Goal: Task Accomplishment & Management: Complete application form

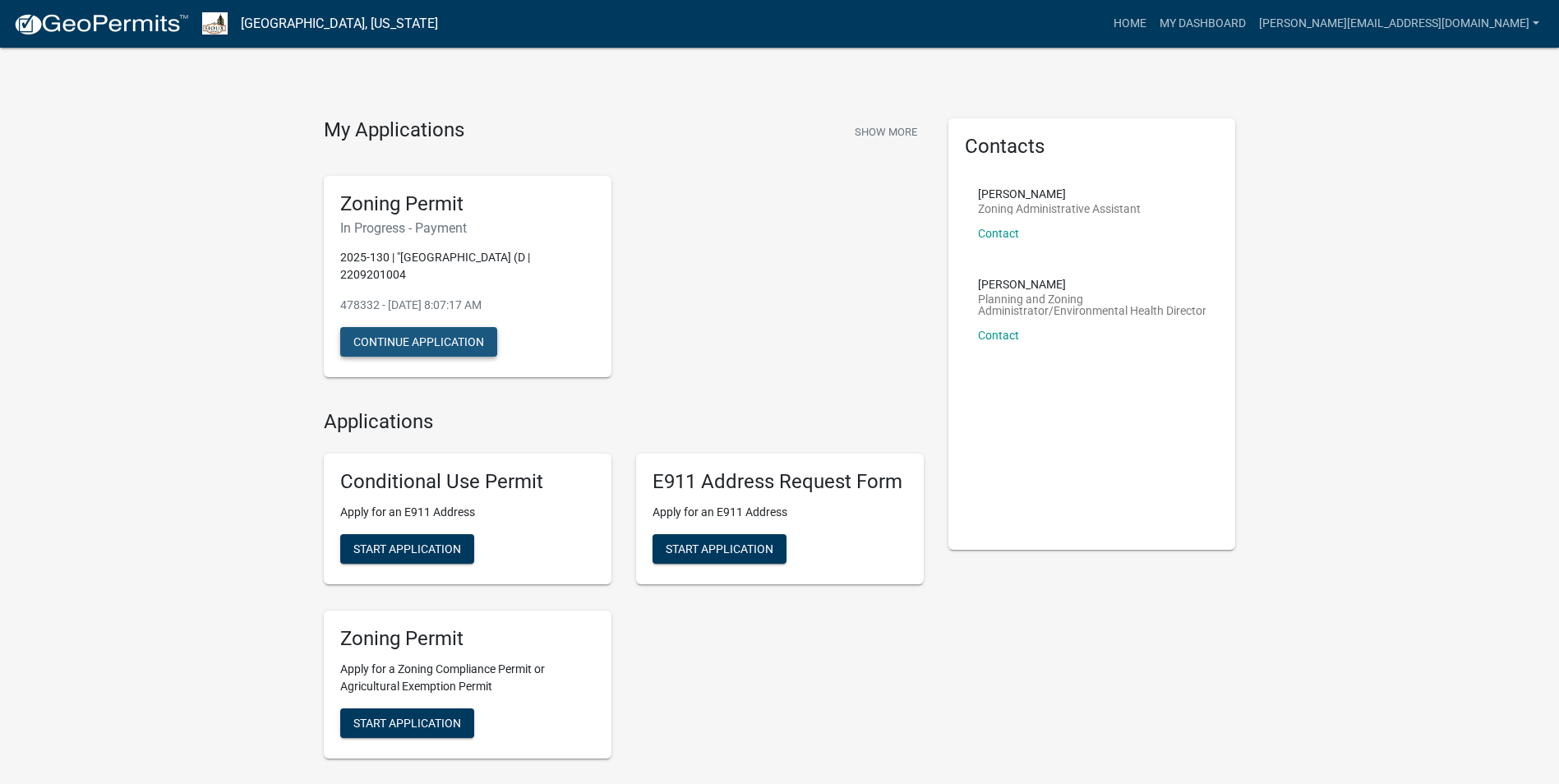
click at [446, 337] on button "Continue Application" at bounding box center [419, 342] width 157 height 30
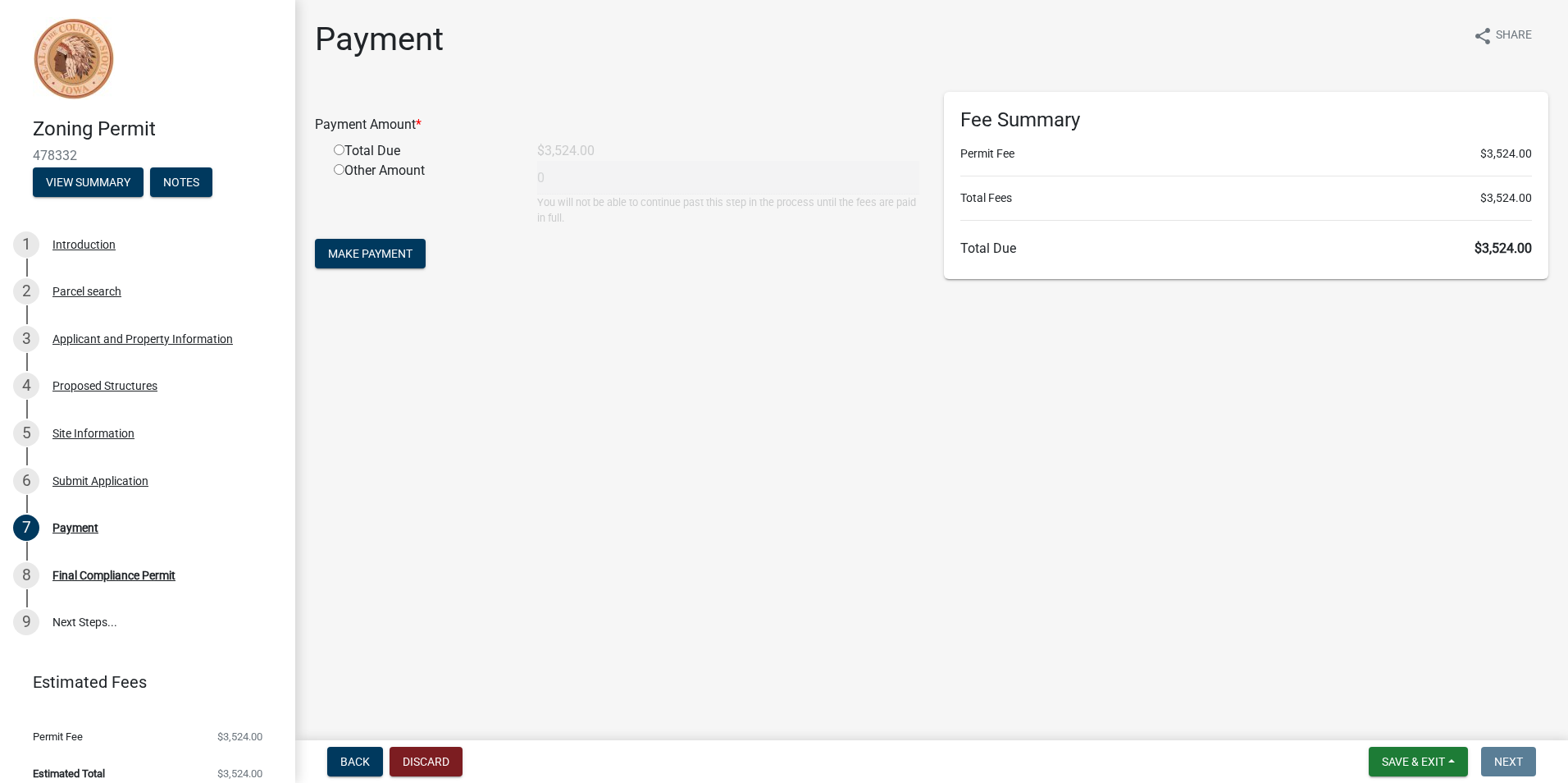
click at [340, 148] on input "radio" at bounding box center [338, 149] width 11 height 11
radio input "true"
type input "3524"
click at [392, 257] on span "Make Payment" at bounding box center [370, 253] width 84 height 13
click at [341, 147] on input "radio" at bounding box center [338, 149] width 11 height 11
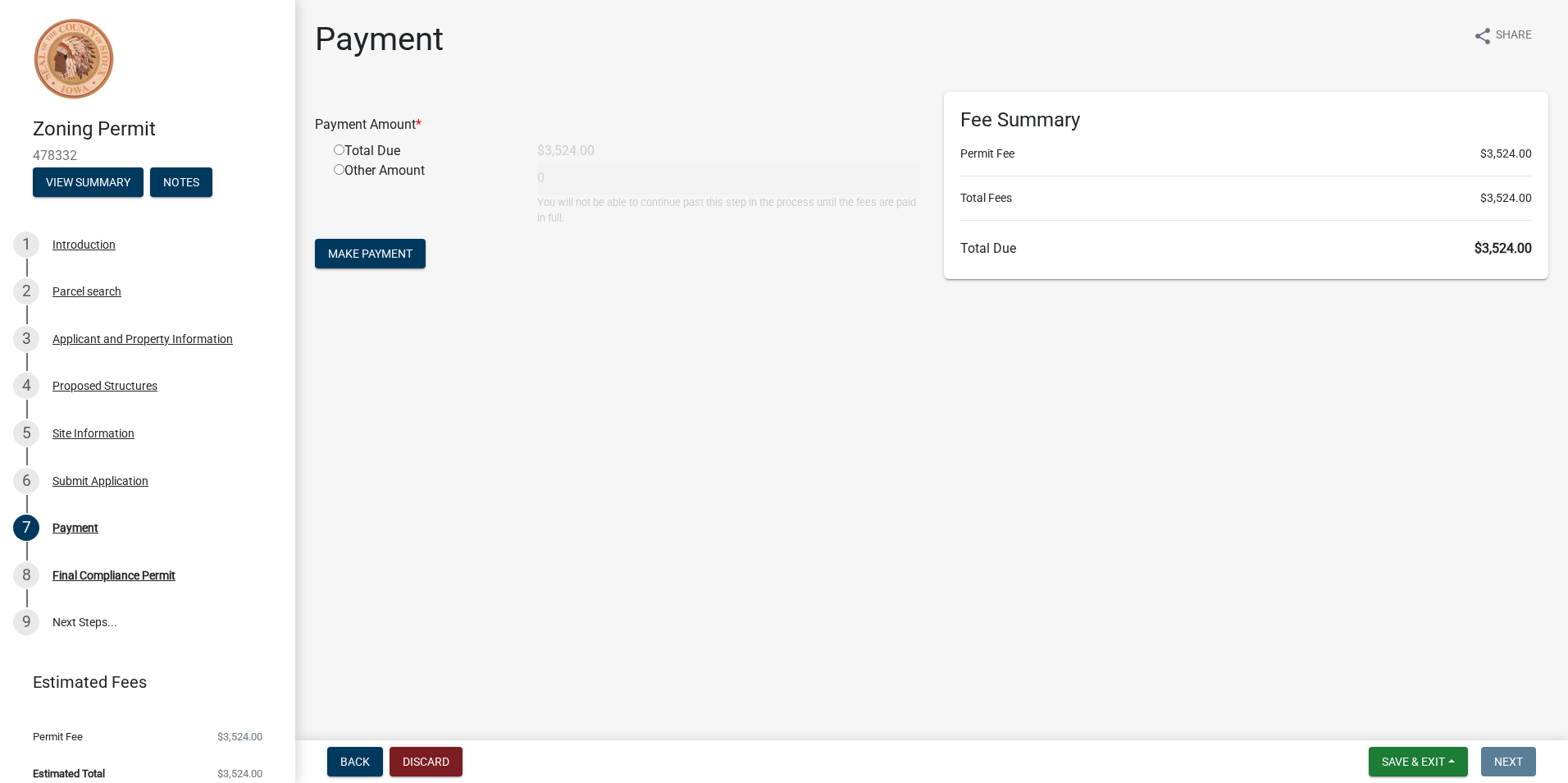
radio input "true"
type input "3524"
click at [396, 252] on span "Make Payment" at bounding box center [370, 253] width 84 height 13
